Goal: Task Accomplishment & Management: Complete application form

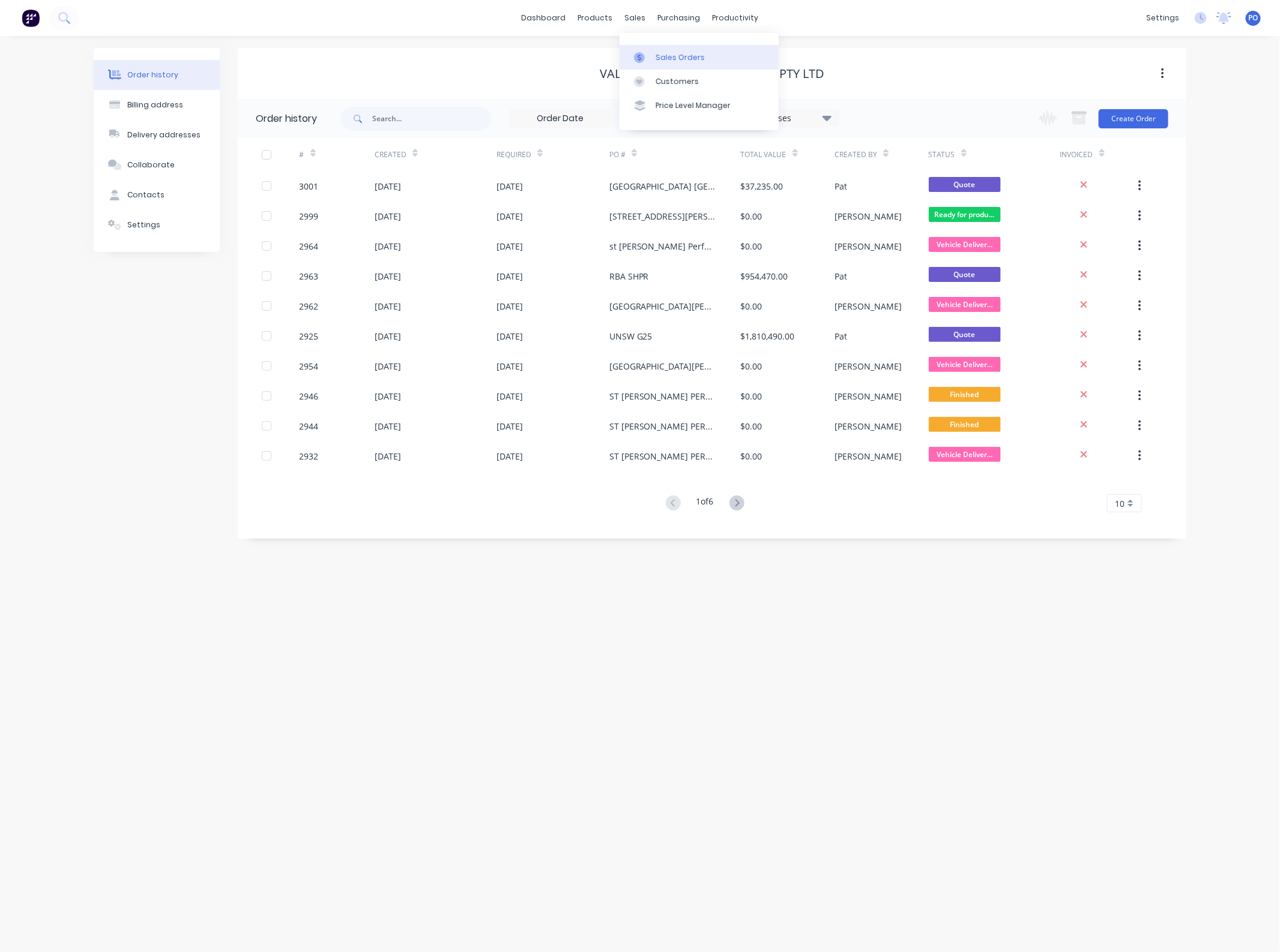
click at [649, 52] on div at bounding box center [643, 57] width 18 height 11
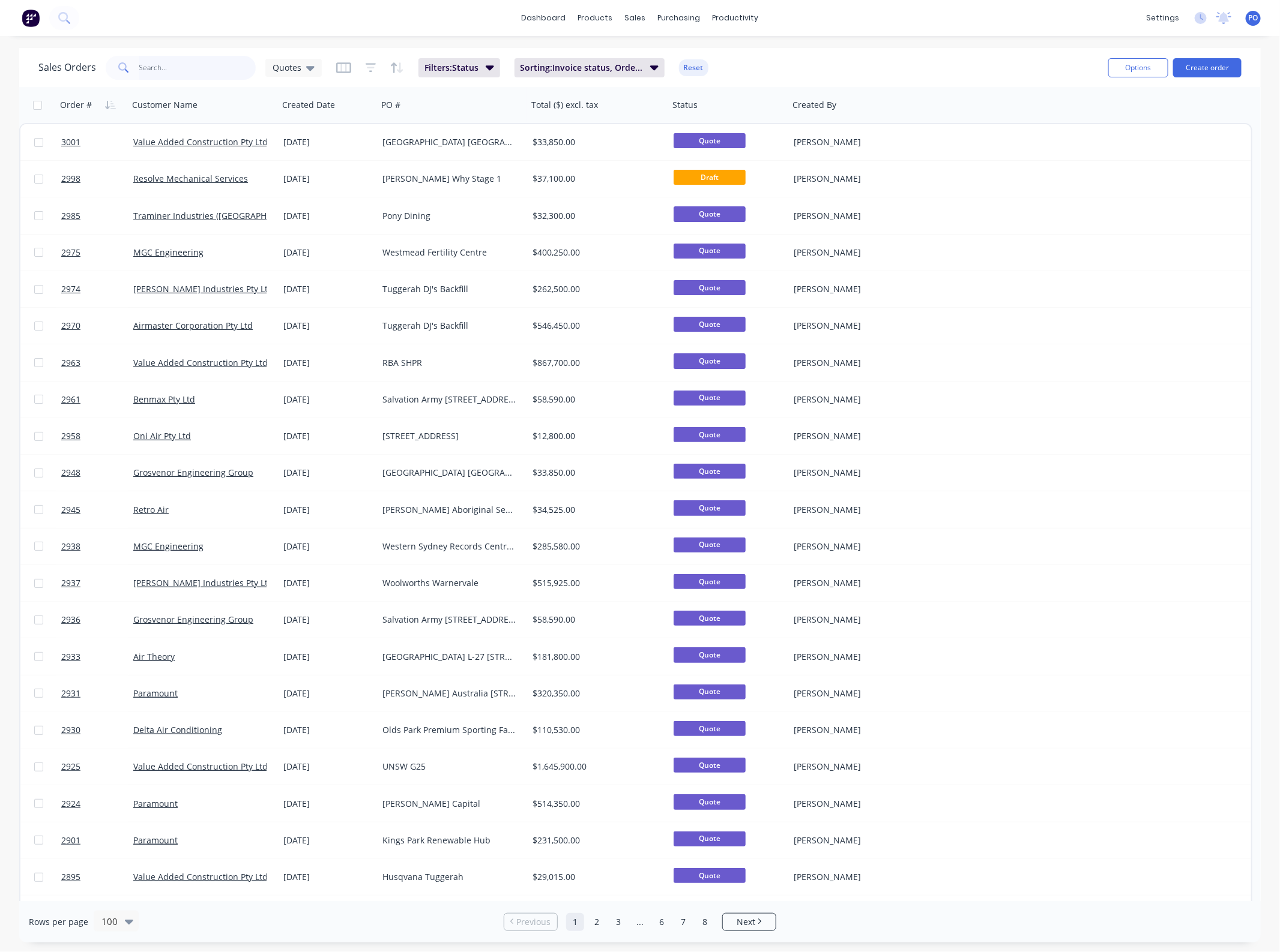
click at [191, 73] on input "text" at bounding box center [198, 67] width 117 height 24
type input "[PERSON_NAME]"
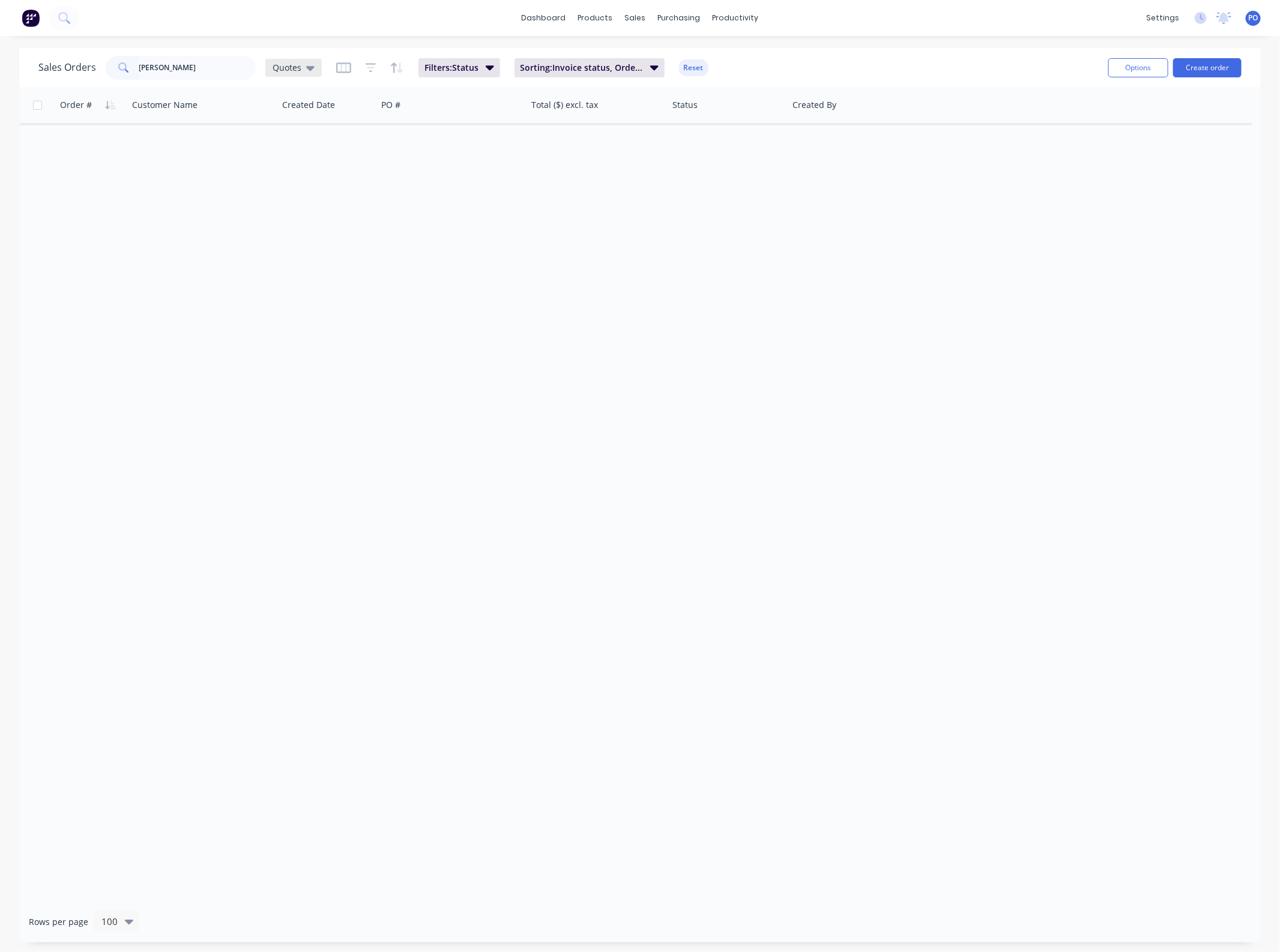
click at [277, 66] on span "Quotes" at bounding box center [287, 67] width 29 height 12
click at [311, 267] on button "Projects" at bounding box center [337, 266] width 137 height 14
click at [191, 72] on input "[PERSON_NAME]" at bounding box center [198, 67] width 117 height 24
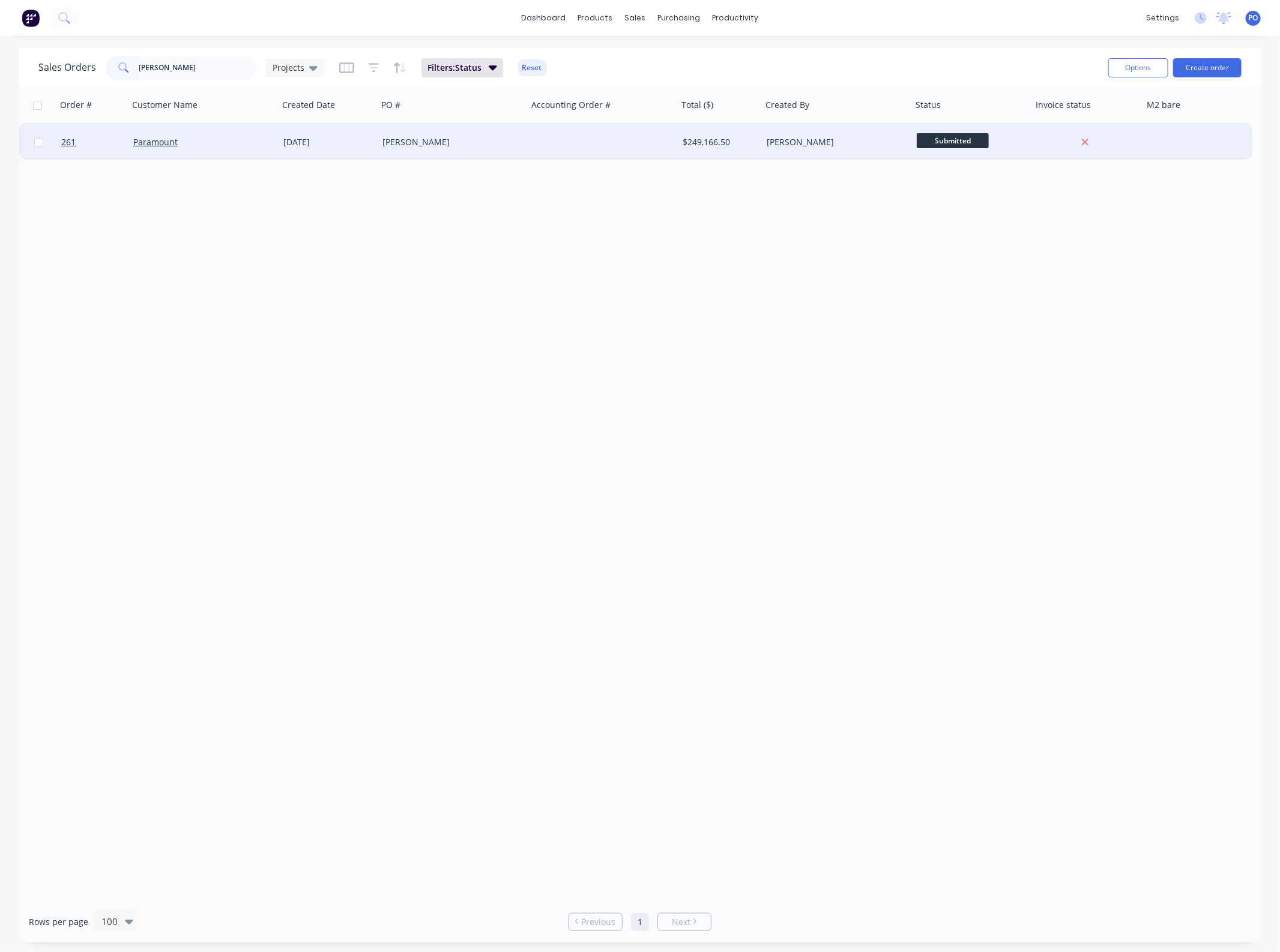
click at [381, 153] on div "[PERSON_NAME]" at bounding box center [453, 142] width 150 height 36
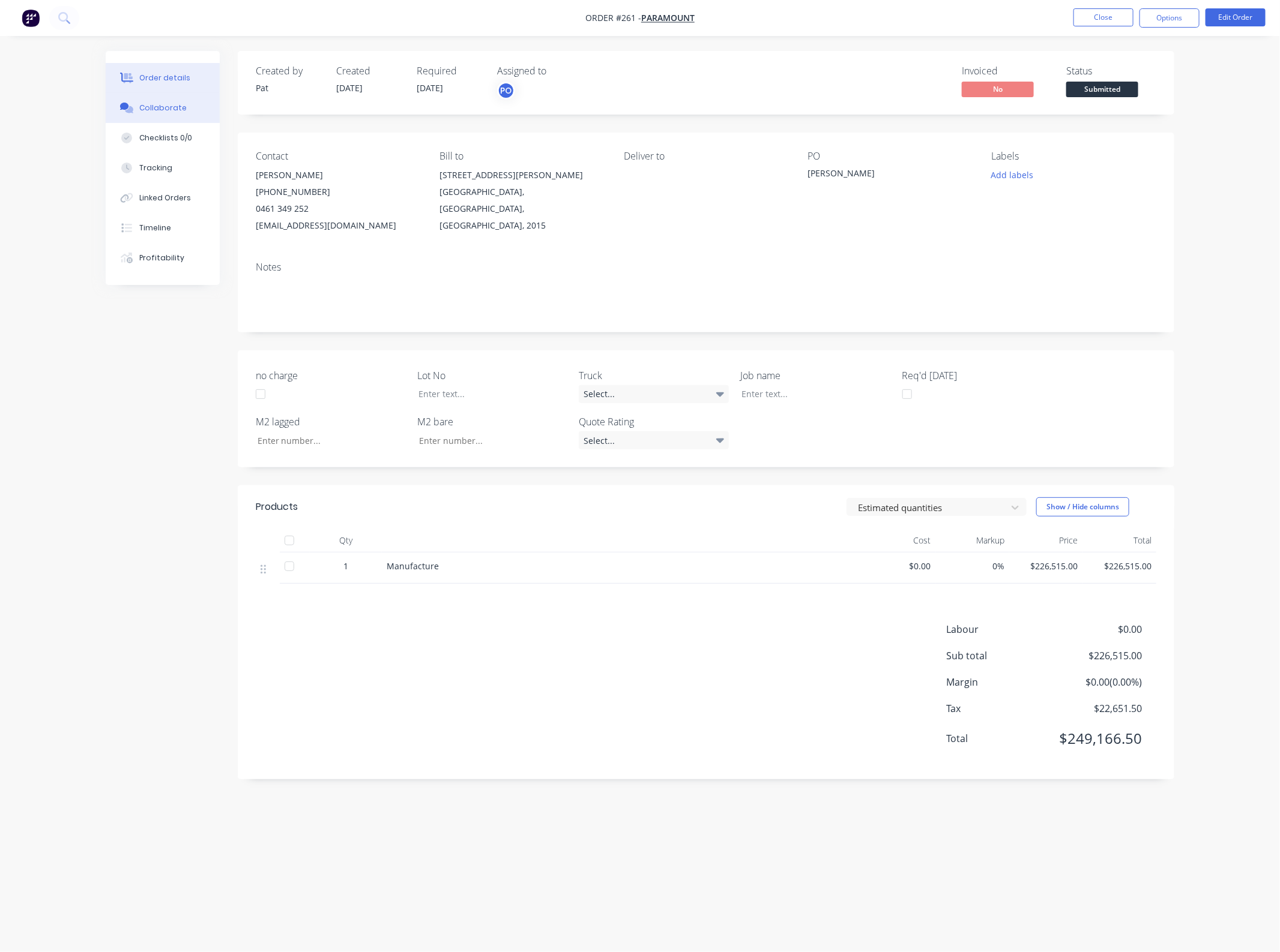
click at [194, 116] on button "Collaborate" at bounding box center [162, 108] width 114 height 30
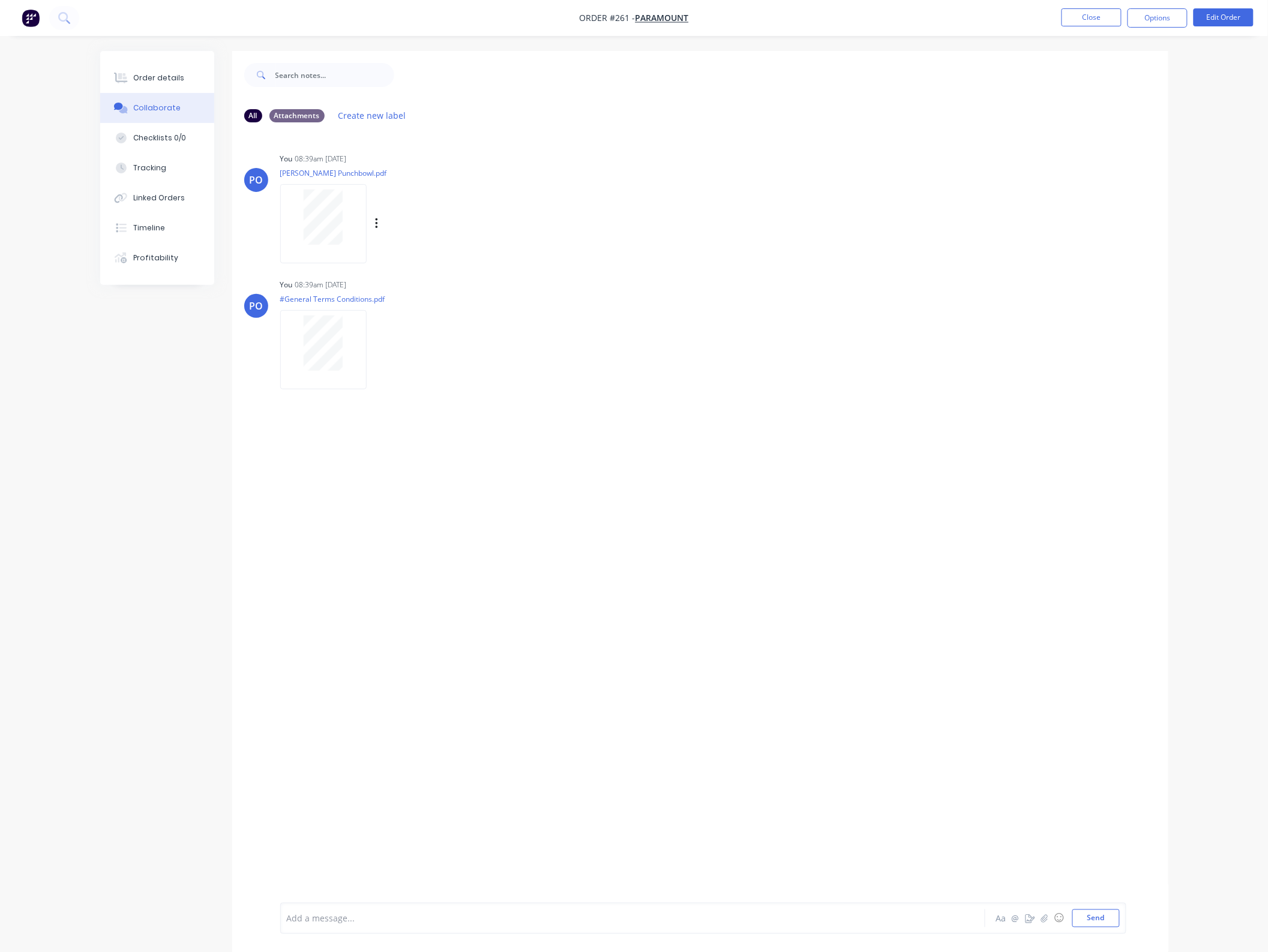
click at [326, 247] on div at bounding box center [324, 223] width 86 height 79
click at [1054, 19] on ul "Close Options Edit Order" at bounding box center [1158, 19] width 221 height 19
click at [1057, 19] on ul "Close Options Edit Order" at bounding box center [1158, 19] width 221 height 19
click at [1076, 19] on button "Close" at bounding box center [1092, 18] width 60 height 18
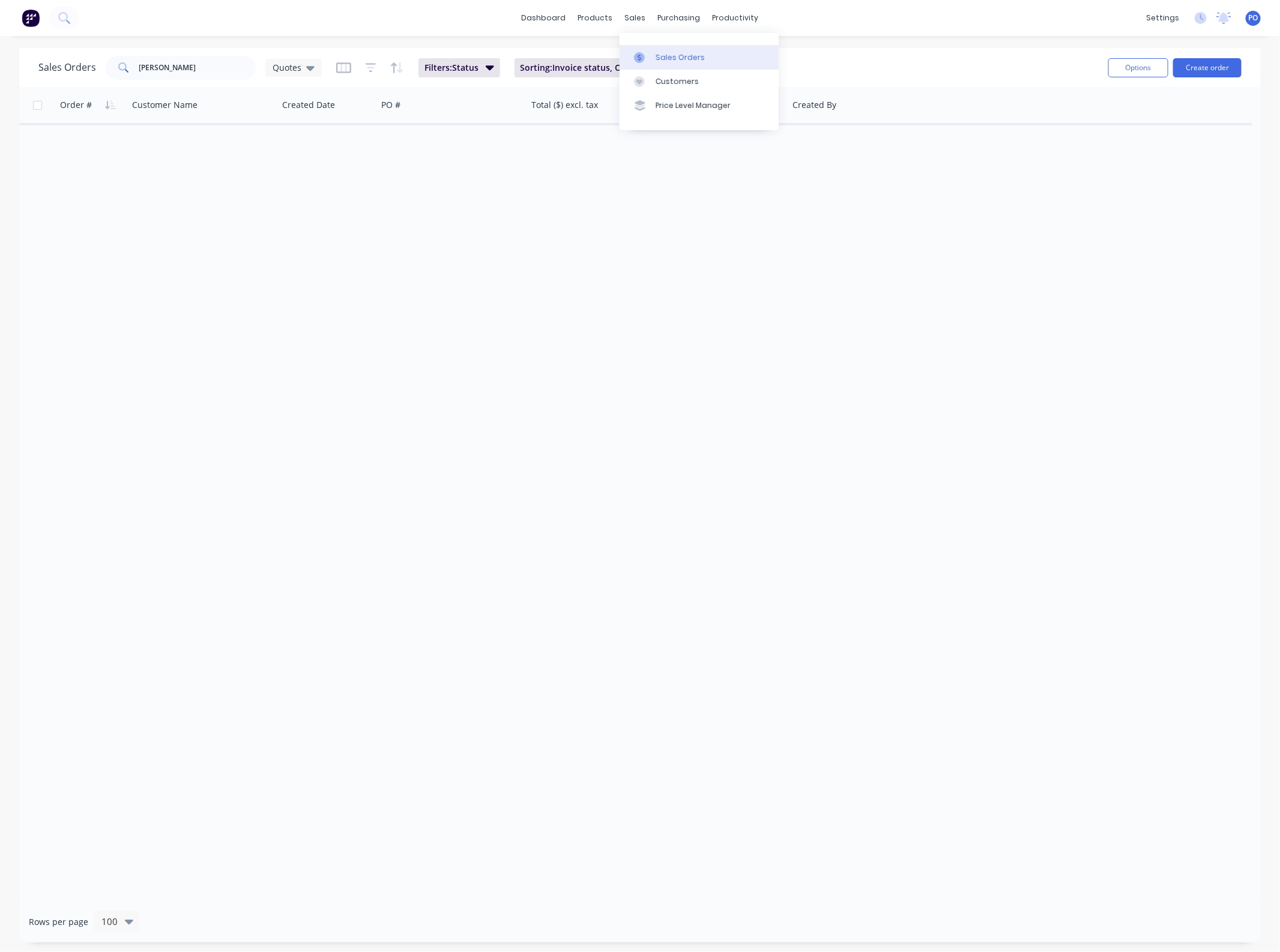
click at [651, 61] on div at bounding box center [643, 57] width 18 height 11
drag, startPoint x: 168, startPoint y: 70, endPoint x: -1, endPoint y: 76, distance: 169.1
click at [0, 76] on html "dashboard products sales purchasing productivity dashboard products Product Cat…" at bounding box center [640, 476] width 1280 height 952
click at [1229, 58] on button "Create order" at bounding box center [1208, 68] width 69 height 19
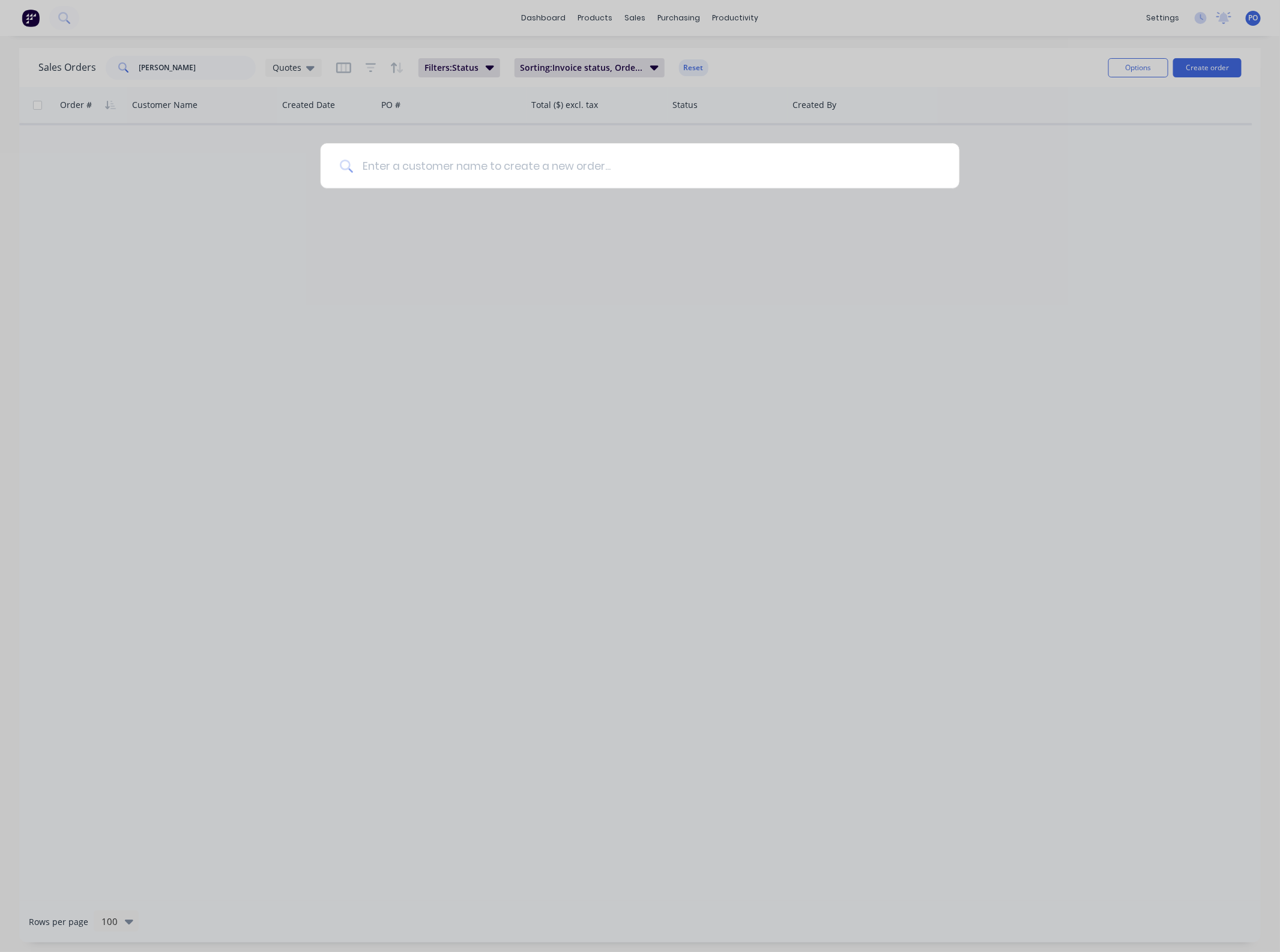
click at [471, 168] on input at bounding box center [646, 166] width 587 height 45
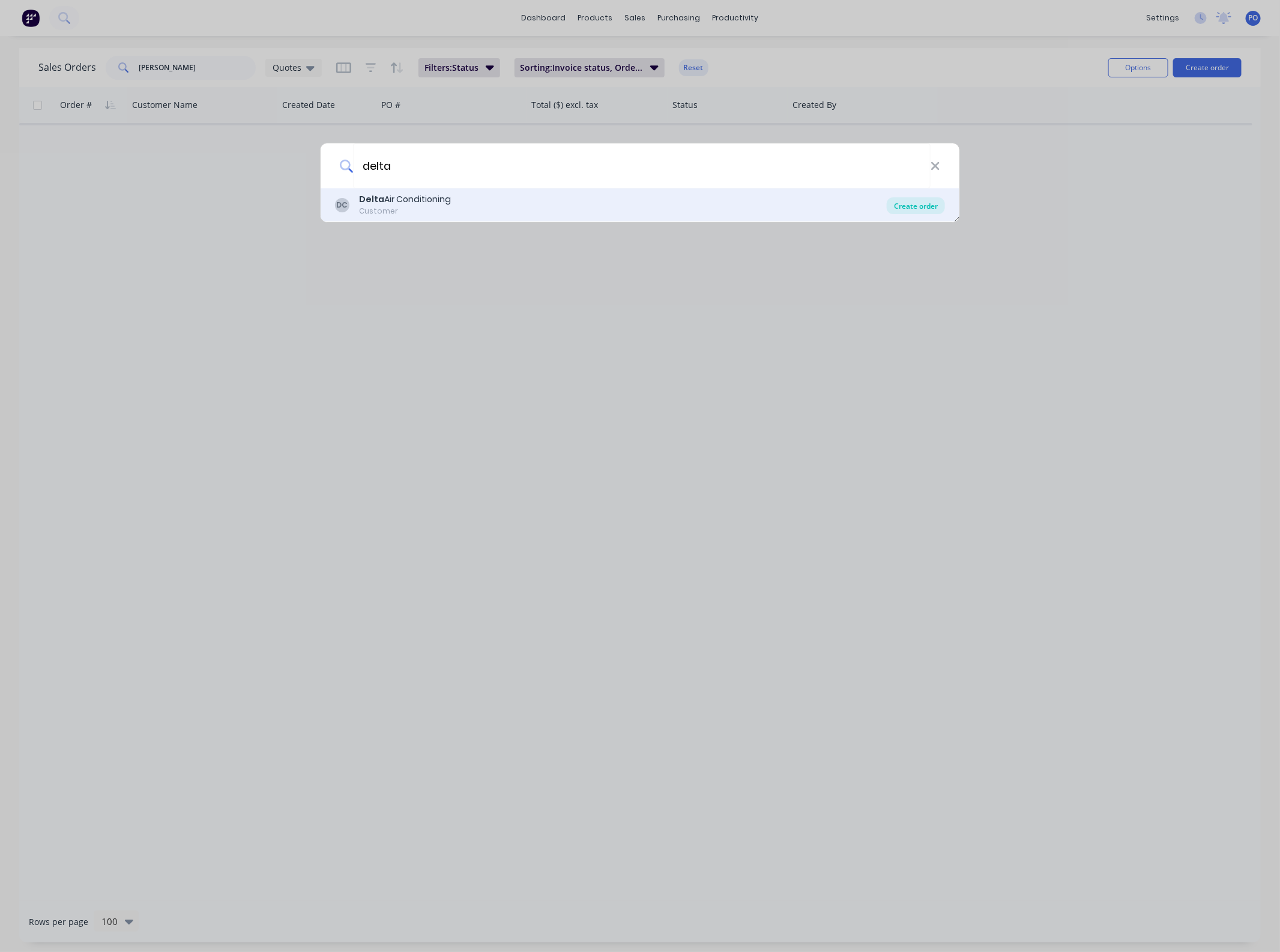
type input "delta"
click at [896, 204] on div "Create order" at bounding box center [916, 206] width 58 height 17
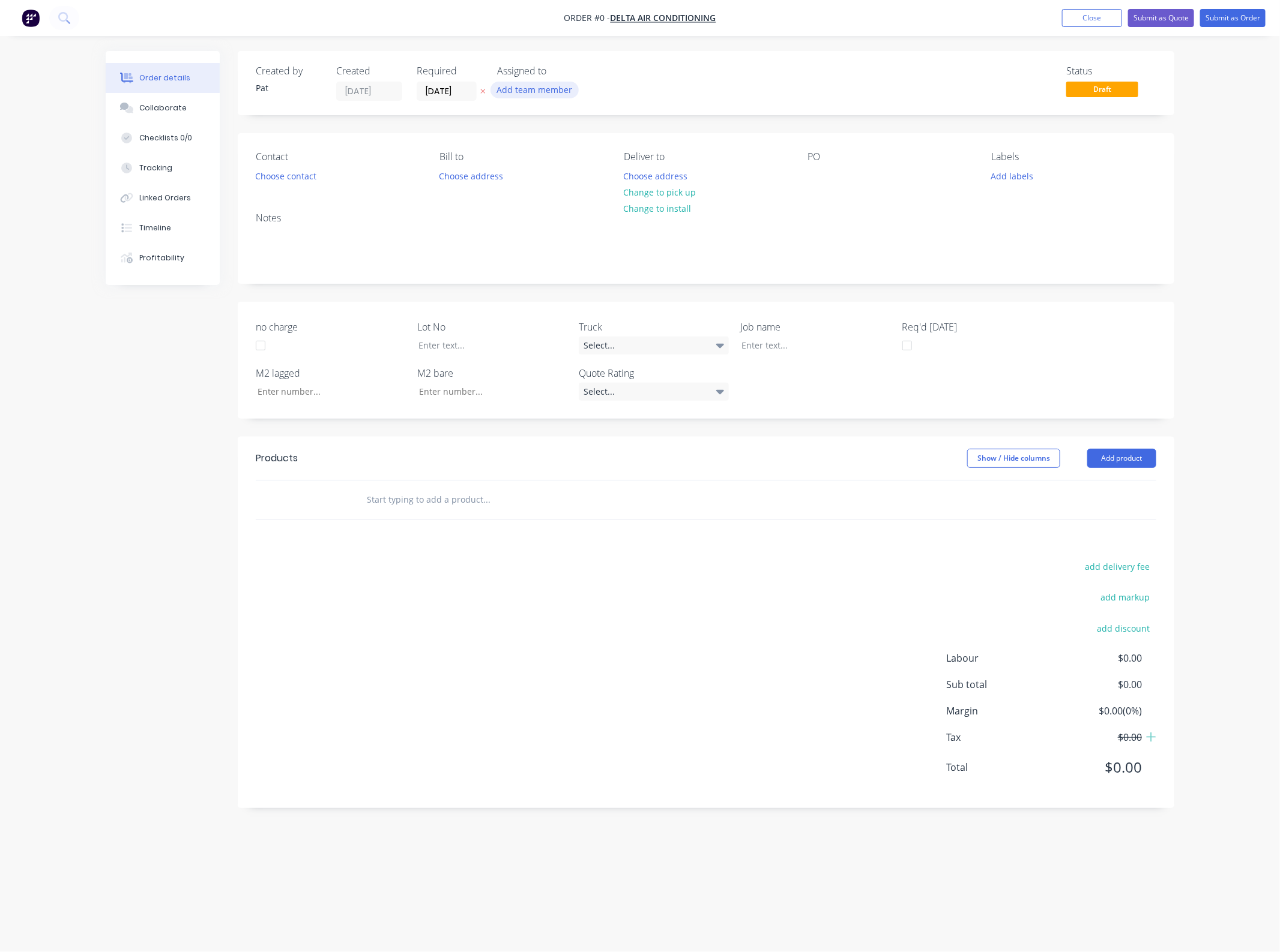
click at [534, 94] on button "Add team member" at bounding box center [535, 89] width 88 height 16
click at [553, 147] on button "[PERSON_NAME] (You)" at bounding box center [588, 156] width 180 height 24
click at [301, 181] on div "Order details Collaborate Checklists 0/0 Tracking Linked Orders Timeline Profit…" at bounding box center [640, 454] width 1093 height 805
click at [297, 176] on button "Choose contact" at bounding box center [286, 176] width 74 height 16
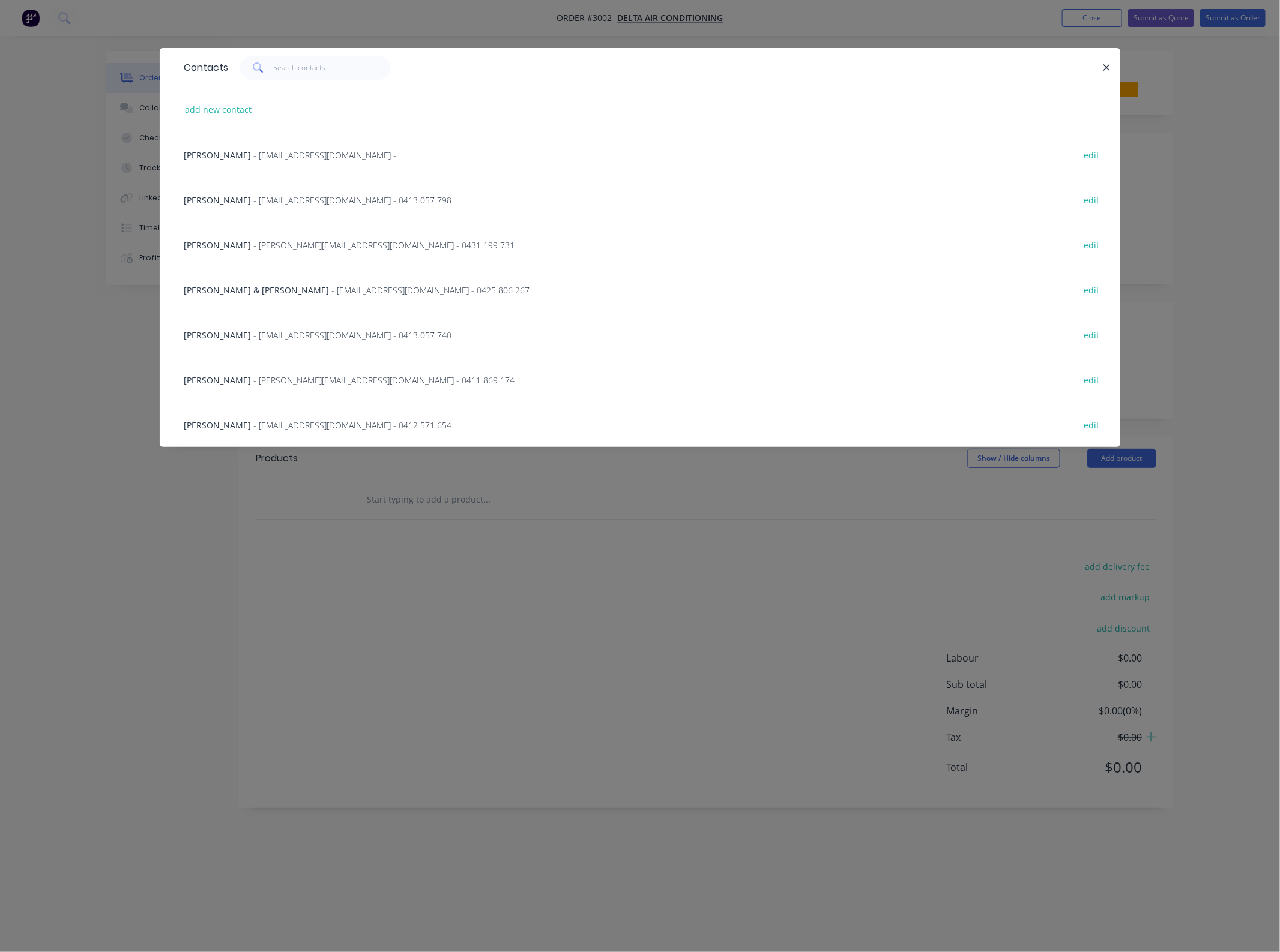
click at [219, 194] on span "[PERSON_NAME]" at bounding box center [217, 199] width 67 height 11
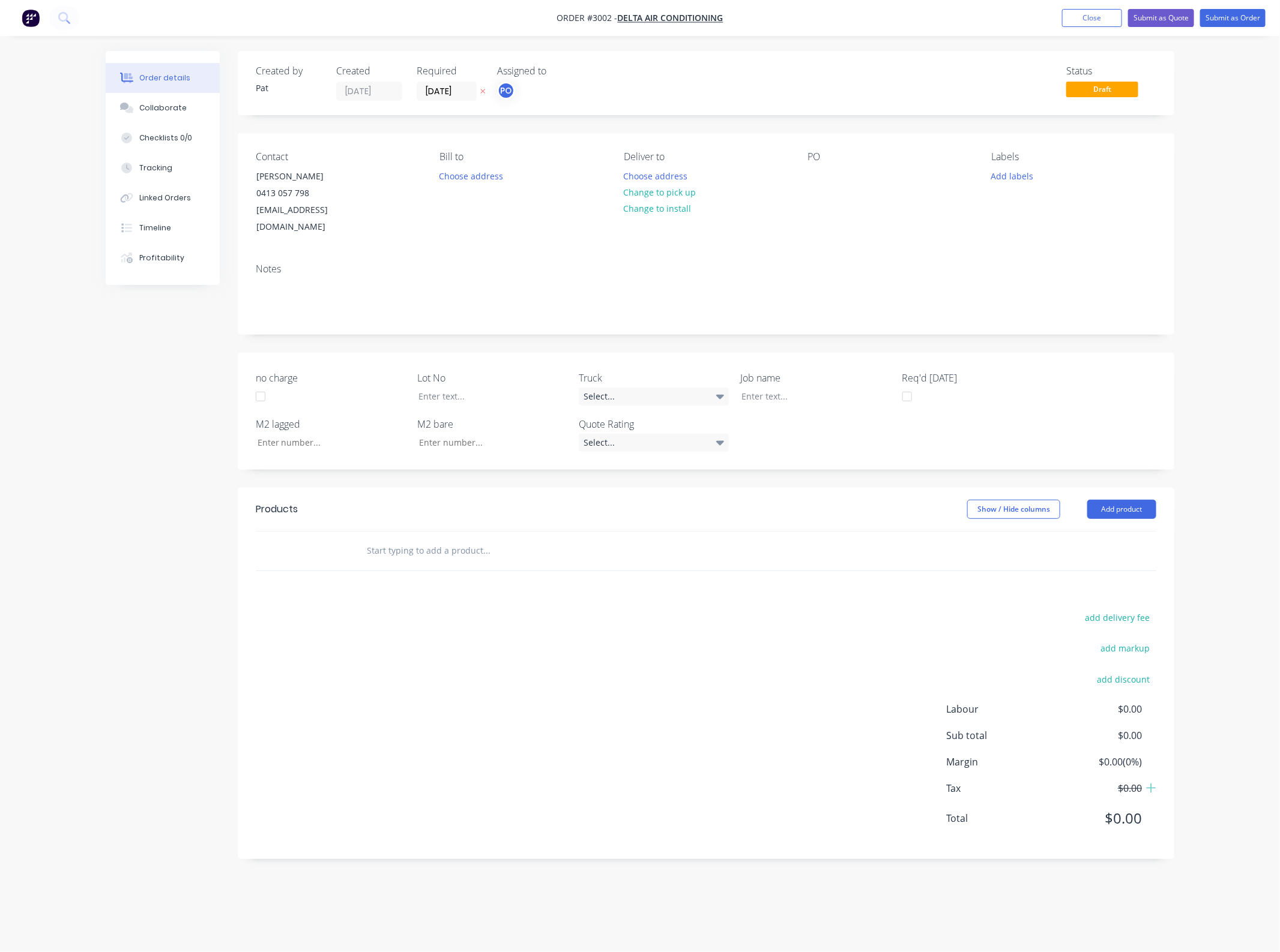
click at [787, 188] on div "Contact [PERSON_NAME] [PHONE_NUMBER] [EMAIL_ADDRESS][DOMAIN_NAME] Bill to Choos…" at bounding box center [705, 193] width 937 height 121
click at [816, 176] on div at bounding box center [817, 176] width 19 height 18
click at [812, 177] on div at bounding box center [817, 176] width 19 height 18
click at [846, 176] on div "[DEMOGRAPHIC_DATA]" at bounding box center [862, 176] width 109 height 18
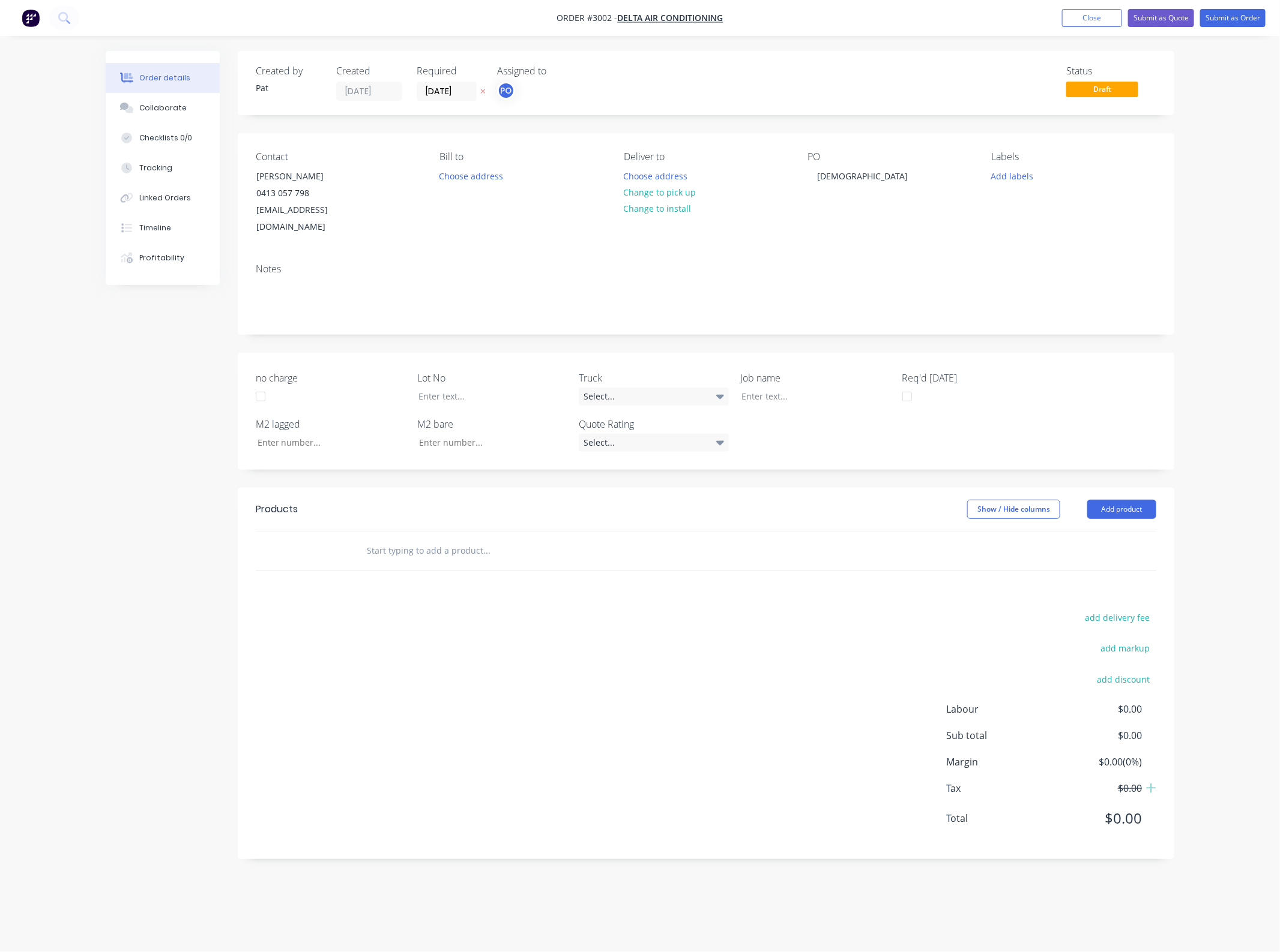
click at [896, 217] on div "[GEOGRAPHIC_DATA][DEMOGRAPHIC_DATA]" at bounding box center [890, 193] width 164 height 85
click at [1148, 500] on button "Add product" at bounding box center [1122, 510] width 69 height 19
click at [1105, 500] on button "Add product" at bounding box center [1122, 510] width 69 height 19
click at [1104, 555] on div "Basic product" at bounding box center [1099, 564] width 93 height 18
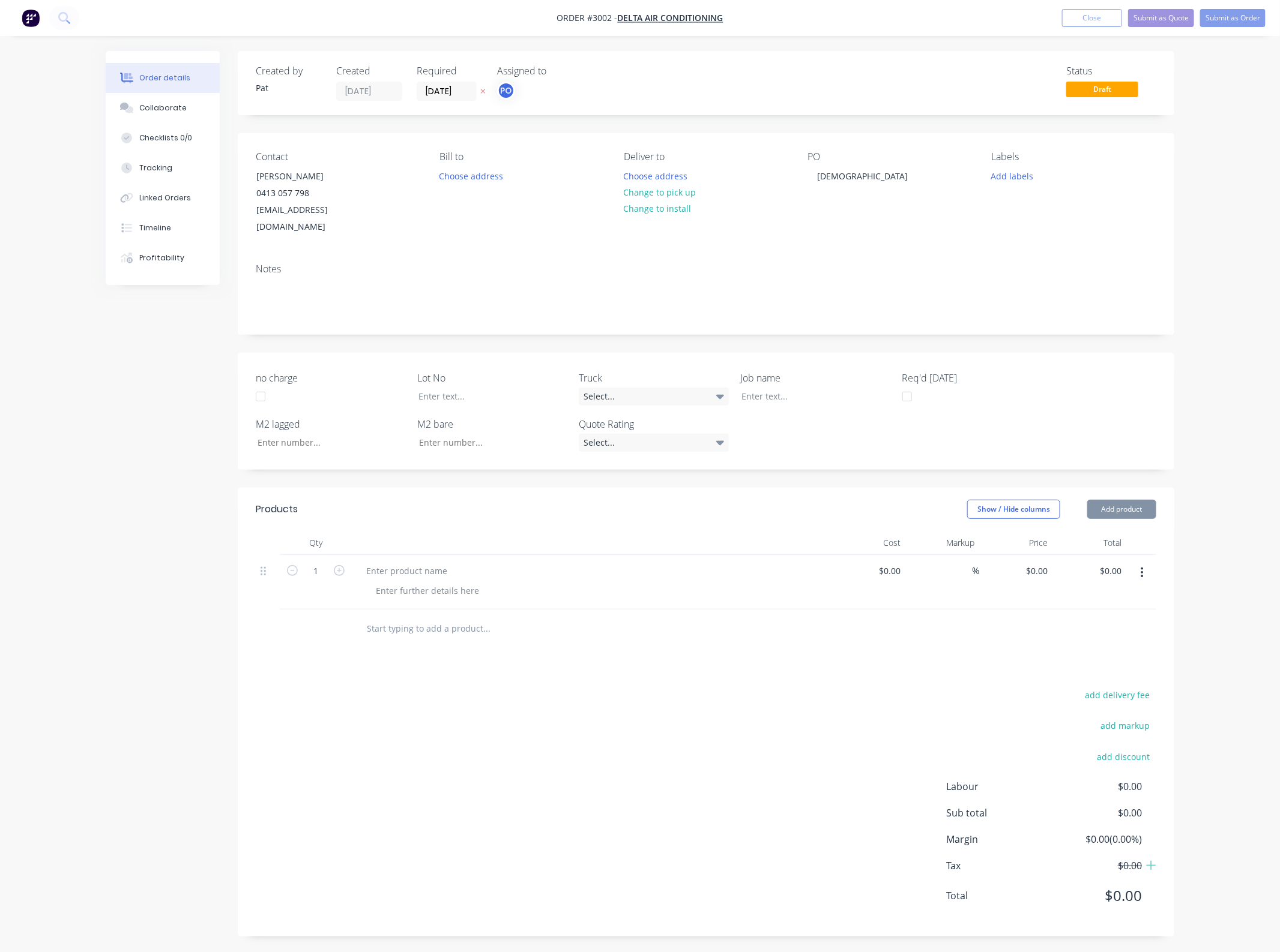
click at [1104, 500] on button "Add product" at bounding box center [1122, 510] width 69 height 19
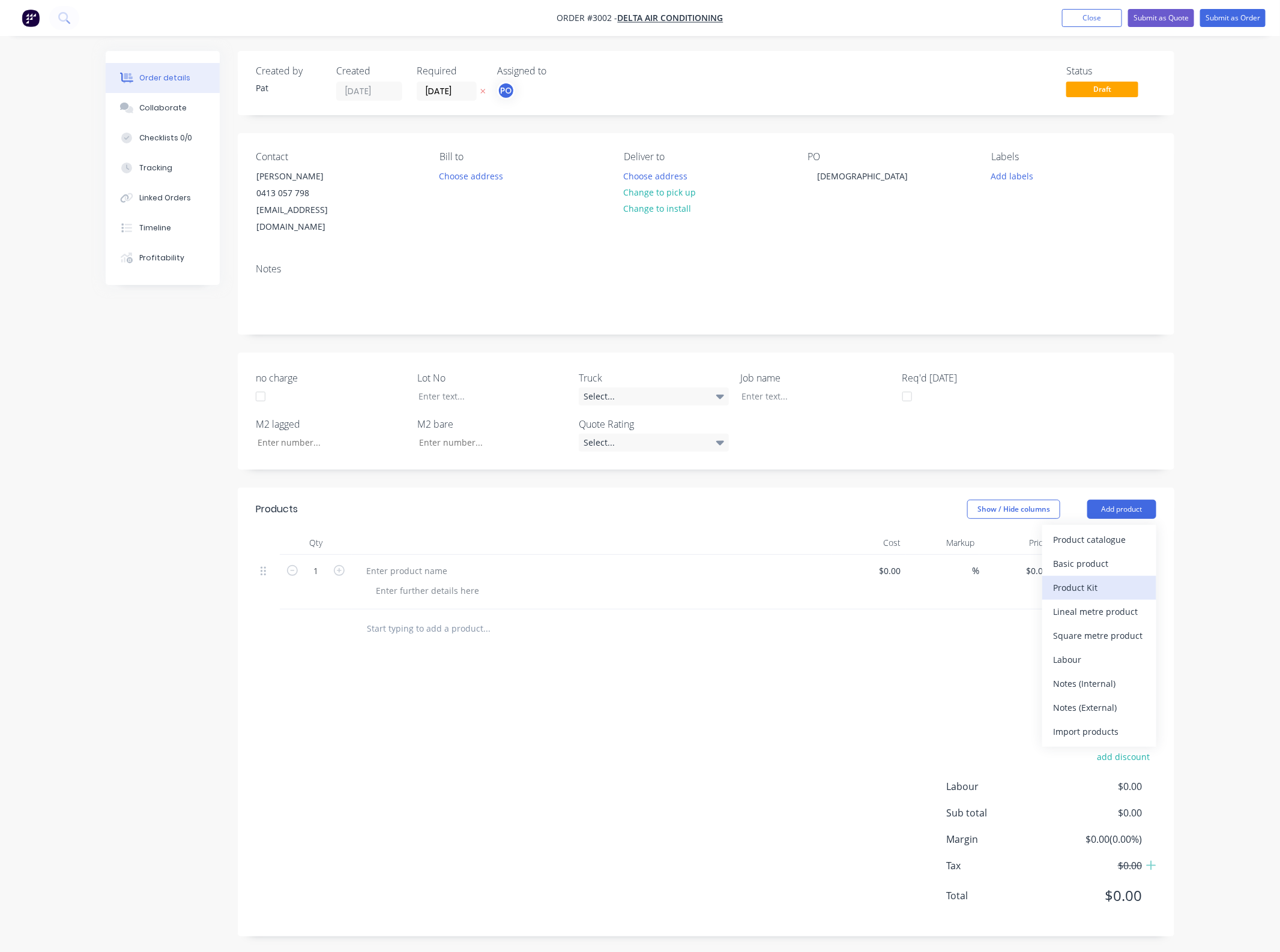
click at [1103, 576] on button "Product Kit" at bounding box center [1099, 588] width 114 height 24
click at [1094, 603] on div "Back" at bounding box center [1099, 612] width 93 height 18
click at [1096, 555] on div "Basic product" at bounding box center [1099, 564] width 93 height 18
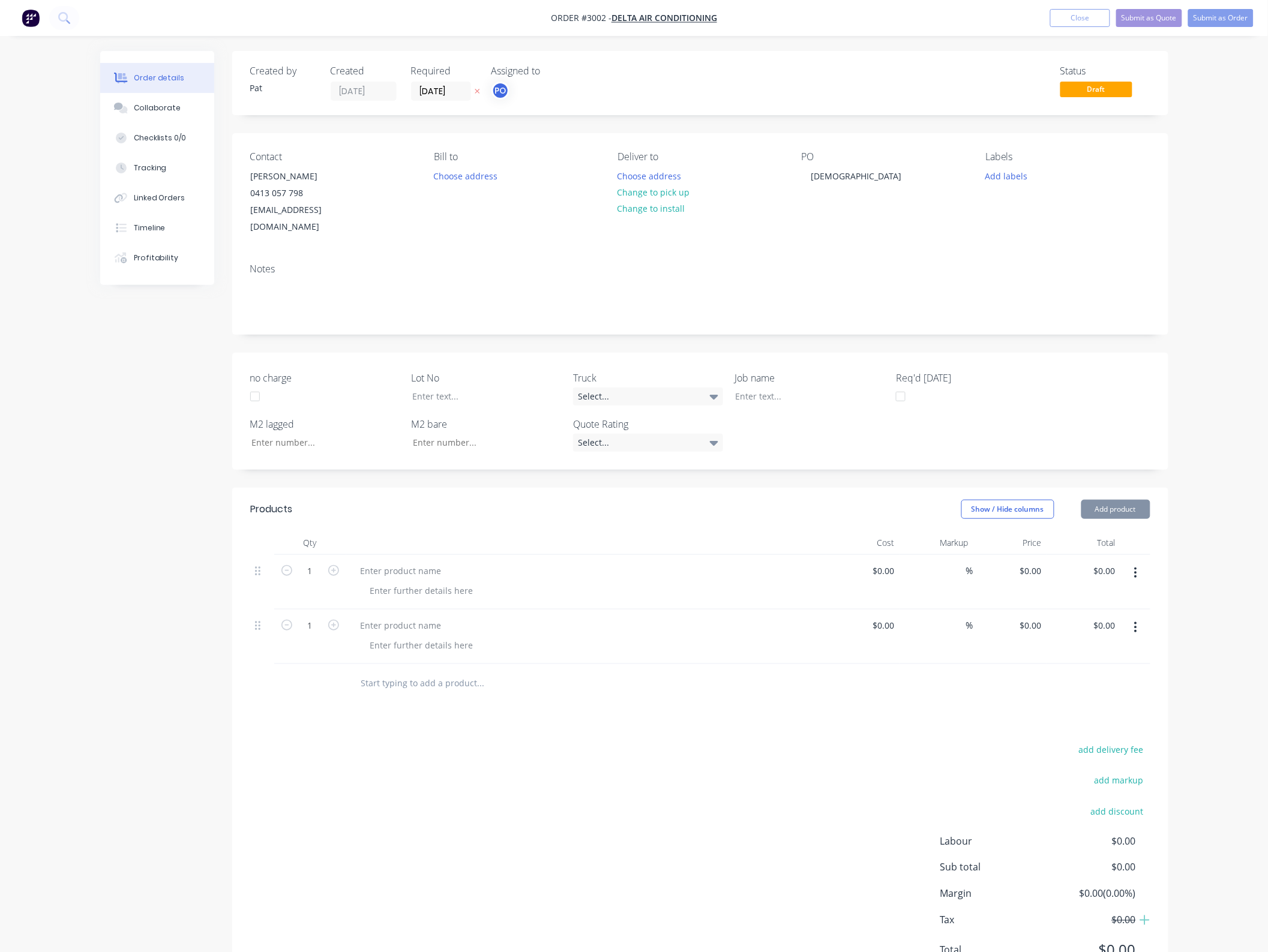
click at [1107, 500] on button "Add product" at bounding box center [1116, 510] width 69 height 19
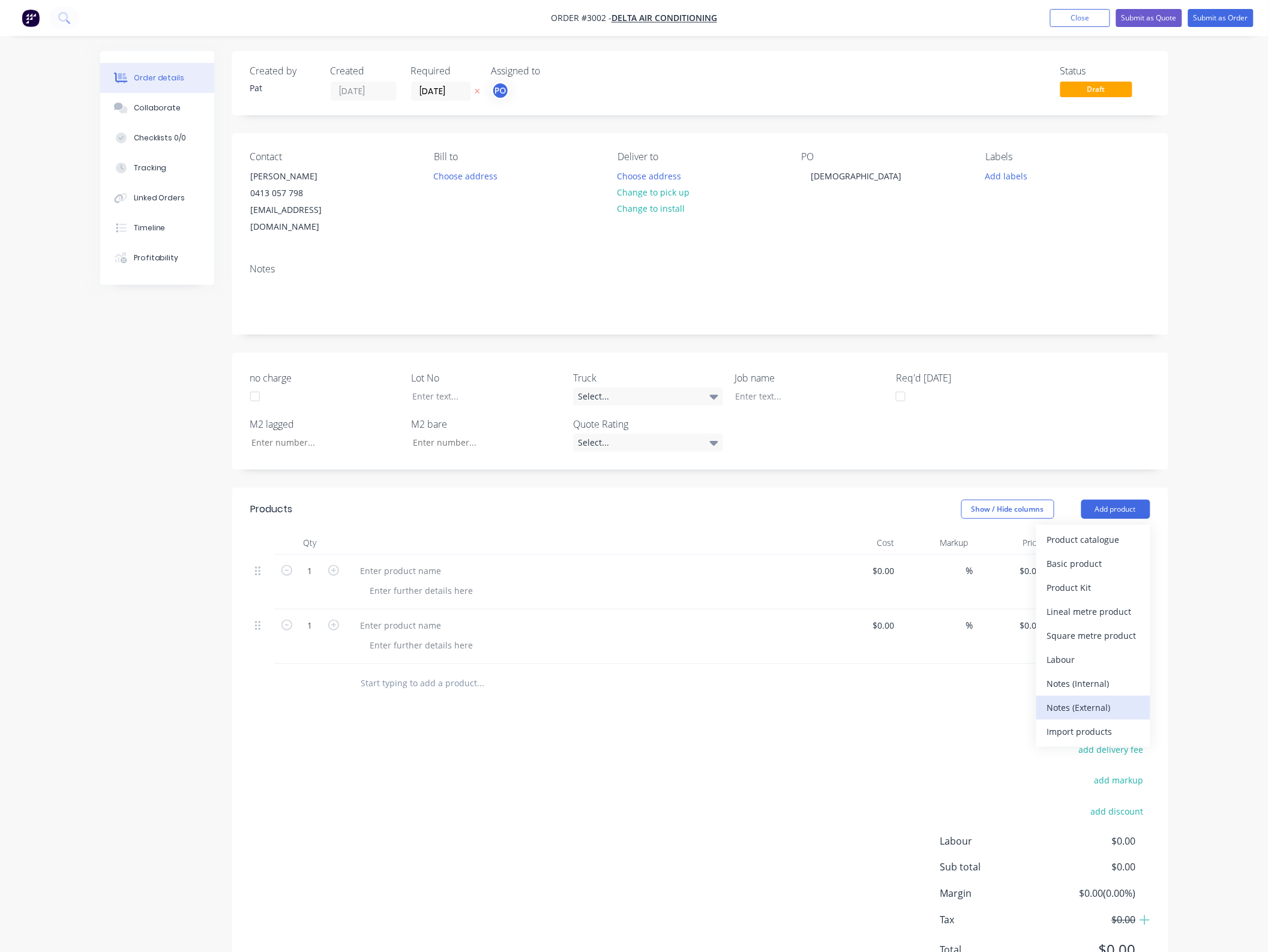
click at [1090, 699] on div "Notes (External)" at bounding box center [1093, 708] width 93 height 18
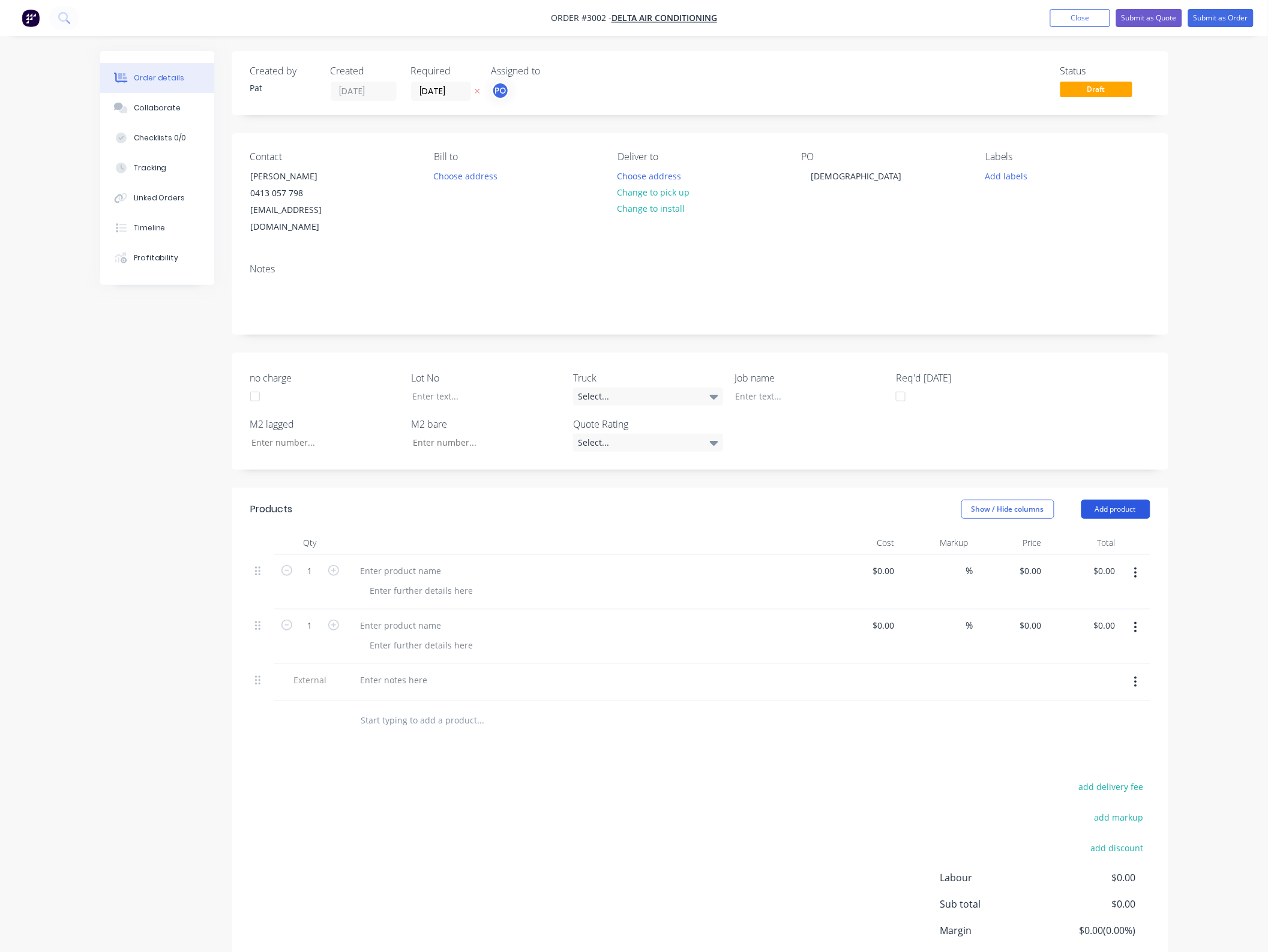
click at [1099, 500] on button "Add product" at bounding box center [1116, 510] width 69 height 19
drag, startPoint x: 1100, startPoint y: 690, endPoint x: 1097, endPoint y: 589, distance: 101.0
click at [1099, 699] on div "Notes (External)" at bounding box center [1093, 708] width 93 height 18
click at [1101, 500] on button "Add product" at bounding box center [1116, 510] width 69 height 19
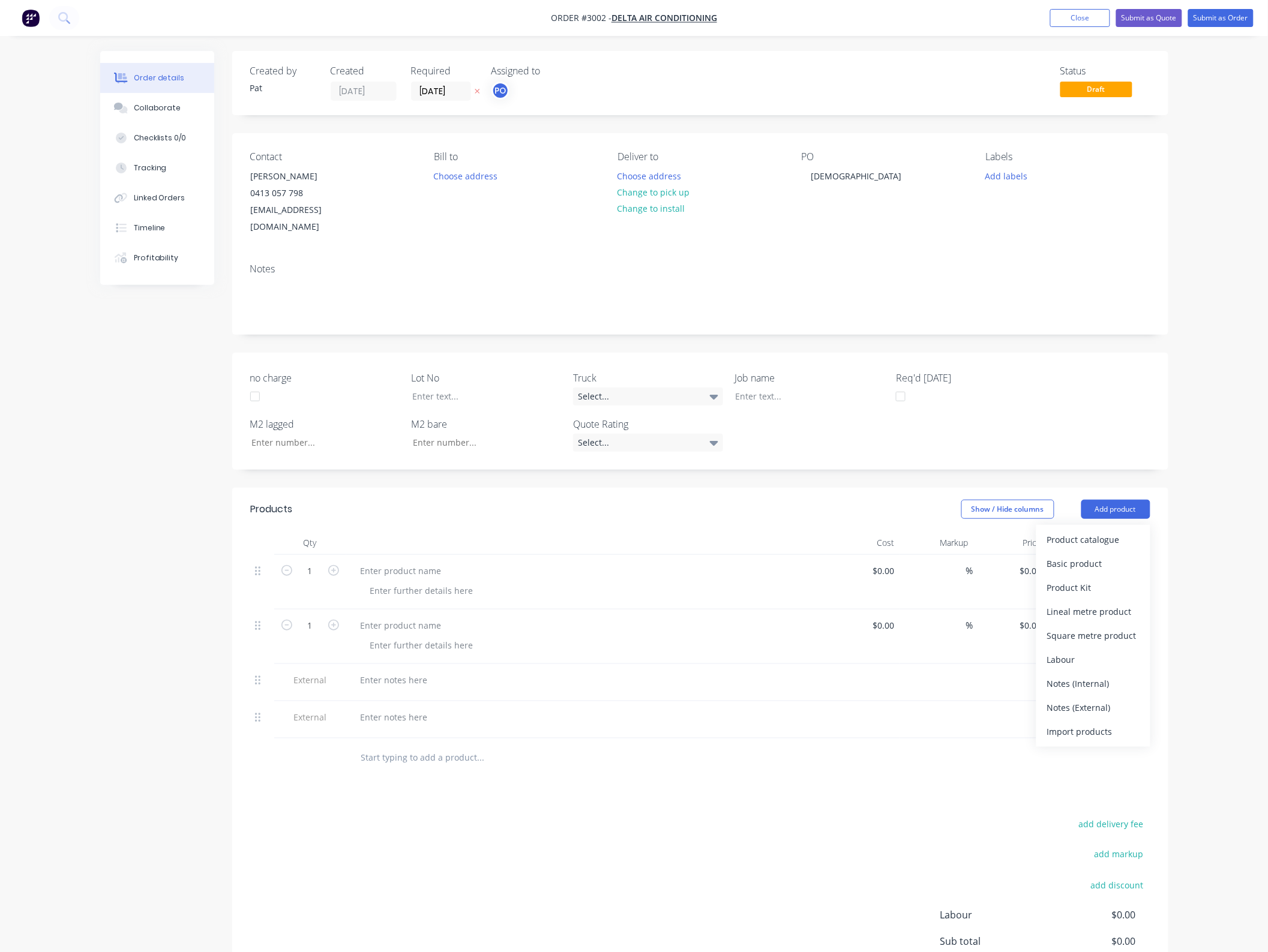
click at [1099, 699] on div "Notes (External)" at bounding box center [1093, 708] width 93 height 18
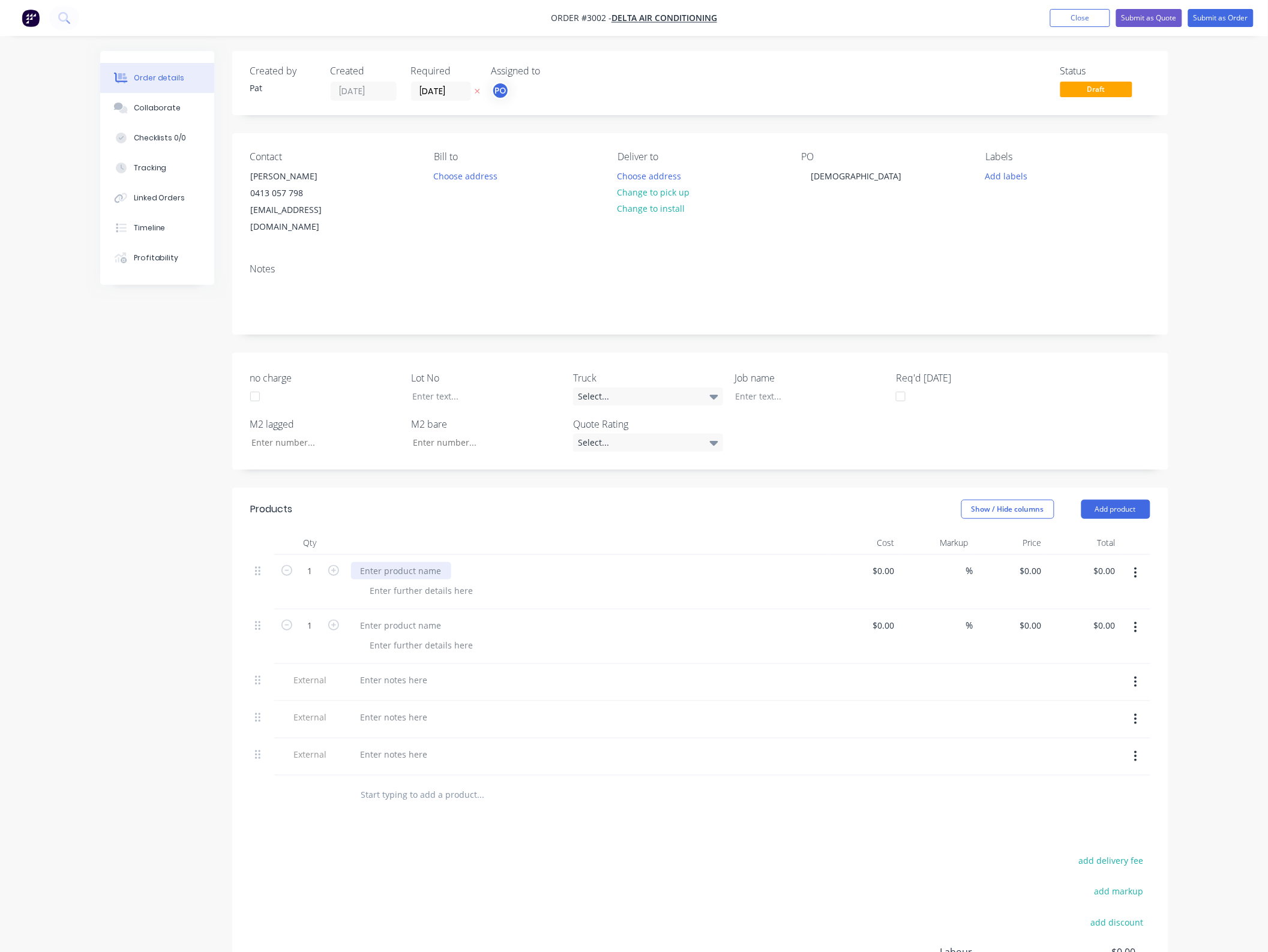
click at [397, 562] on div at bounding box center [401, 571] width 101 height 18
click at [396, 562] on div at bounding box center [401, 571] width 101 height 18
click at [390, 618] on div at bounding box center [401, 626] width 101 height 18
click at [390, 617] on div at bounding box center [401, 626] width 101 height 18
click at [390, 671] on div at bounding box center [394, 680] width 86 height 18
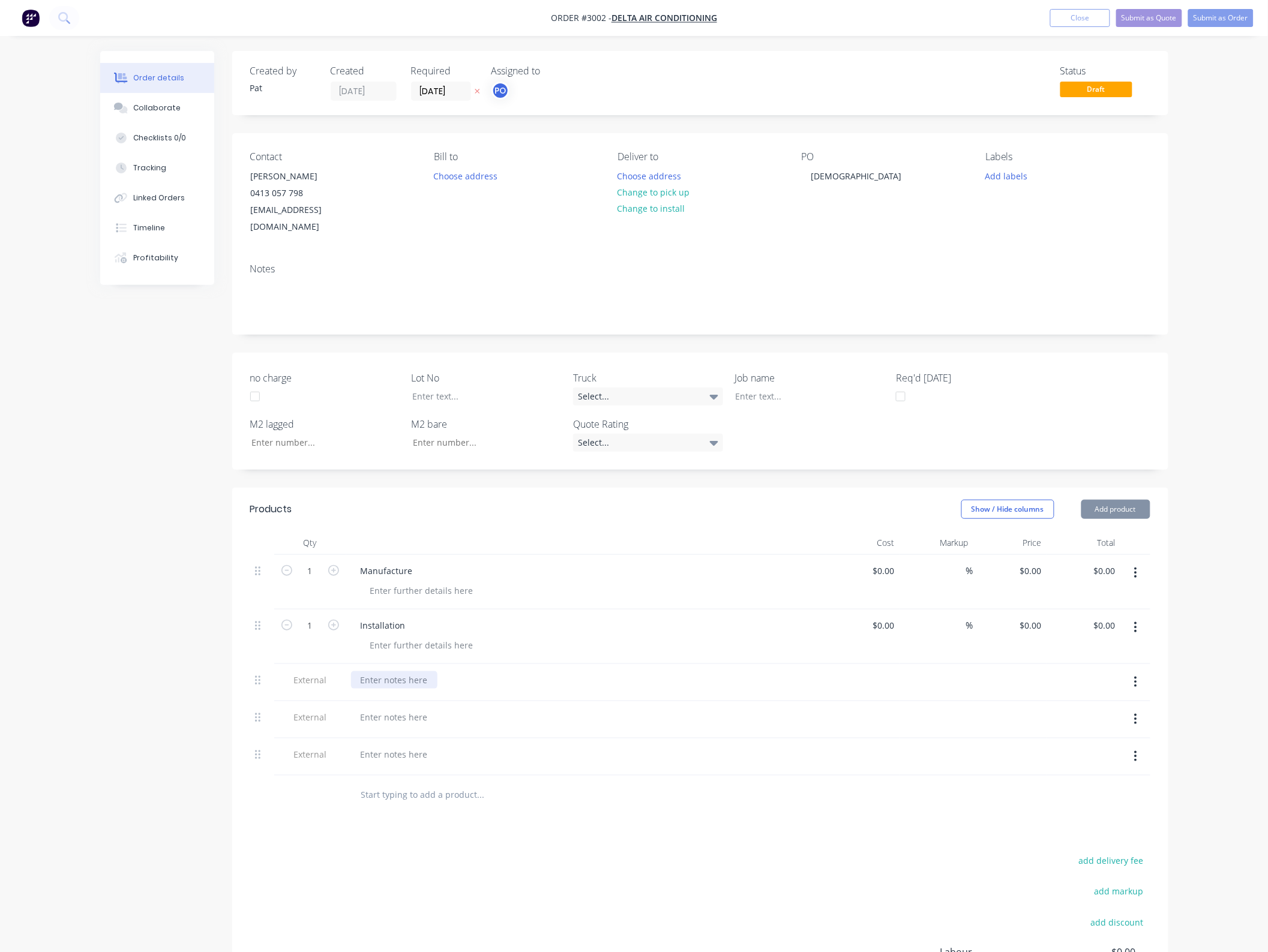
click at [390, 671] on div at bounding box center [394, 680] width 86 height 18
click at [401, 721] on div at bounding box center [394, 730] width 86 height 18
click at [372, 721] on div at bounding box center [394, 730] width 86 height 18
click at [391, 771] on div at bounding box center [394, 780] width 86 height 18
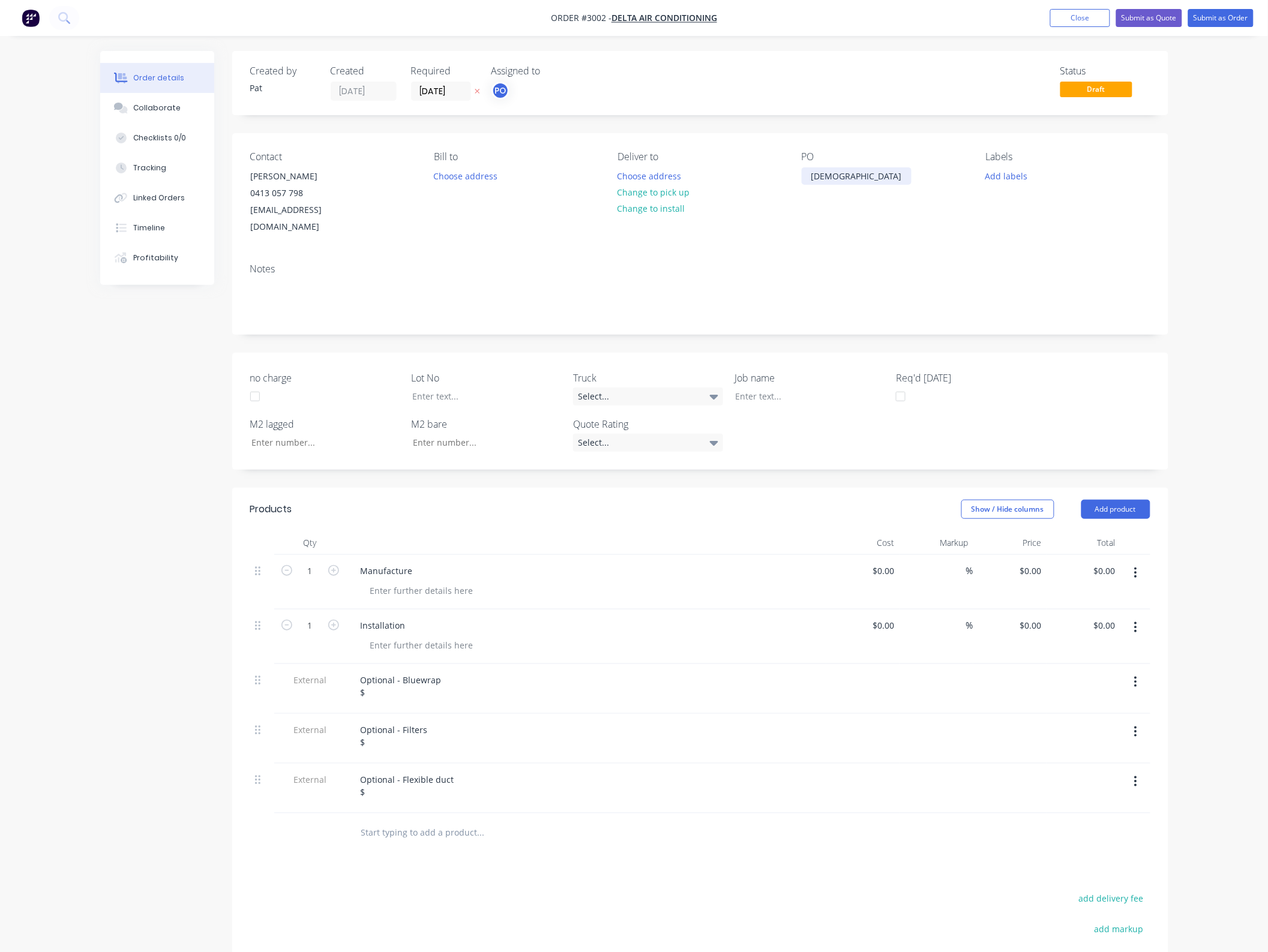
click at [844, 179] on div "[DEMOGRAPHIC_DATA]" at bounding box center [857, 176] width 109 height 18
click at [1099, 422] on div "no charge Lot No Truck Select... Job name Req'd [DATE] M2 lagged M2 bare Quote …" at bounding box center [700, 411] width 936 height 117
